Goal: Transaction & Acquisition: Purchase product/service

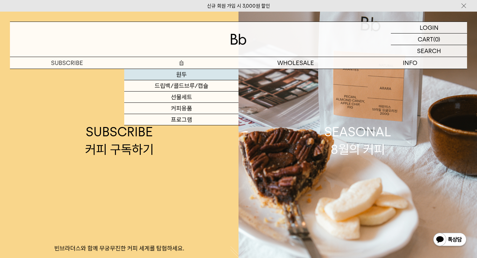
click at [183, 74] on link "원두" at bounding box center [181, 74] width 114 height 11
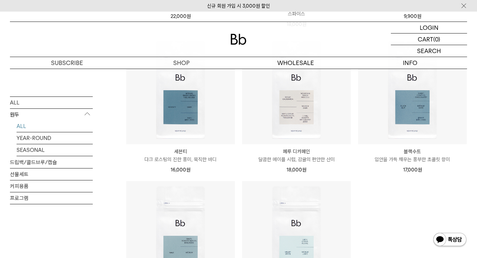
scroll to position [407, 0]
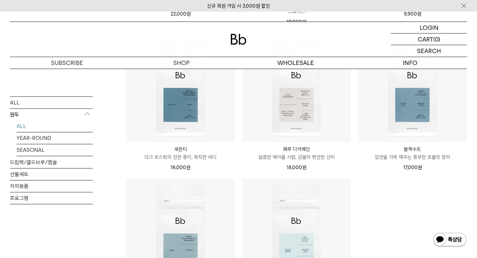
click at [184, 150] on p "세븐티" at bounding box center [180, 149] width 109 height 8
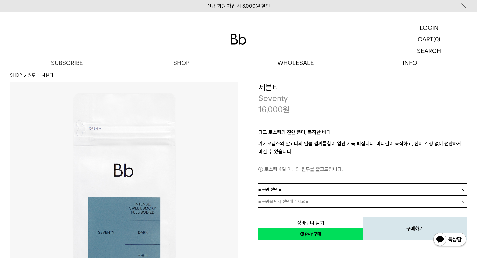
click at [268, 191] on span "= 용량 선택 =" at bounding box center [269, 190] width 23 height 12
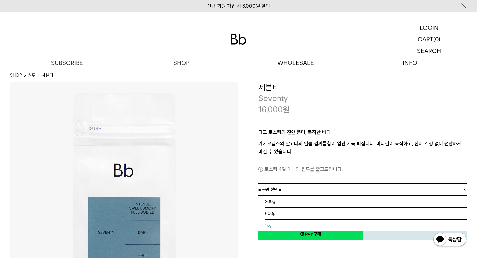
click at [276, 228] on li "1kg" at bounding box center [366, 225] width 202 height 12
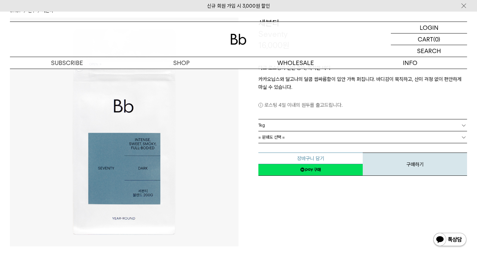
scroll to position [65, 0]
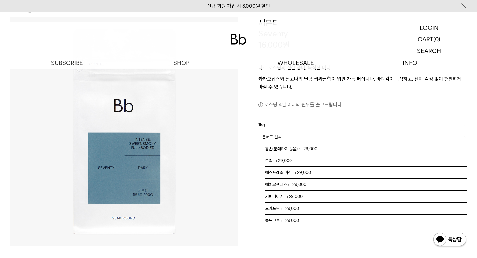
click at [275, 139] on span "= 분쇄도 선택 =" at bounding box center [271, 137] width 27 height 12
click at [276, 150] on li "홀빈(분쇄하지 않음) : +29,000" at bounding box center [366, 149] width 202 height 12
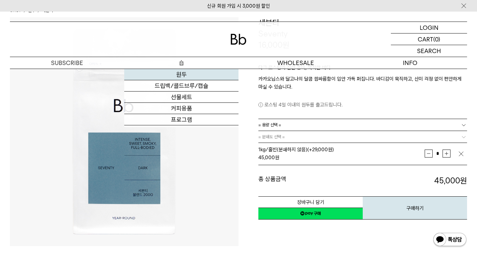
scroll to position [47, 0]
